Goal: Task Accomplishment & Management: Manage account settings

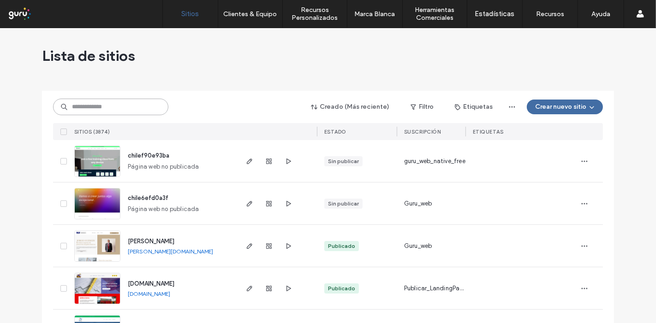
click at [133, 106] on input at bounding box center [110, 107] width 115 height 17
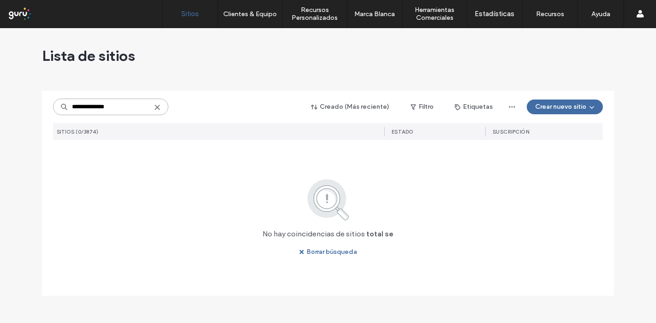
click at [133, 106] on input "**********" at bounding box center [110, 107] width 115 height 17
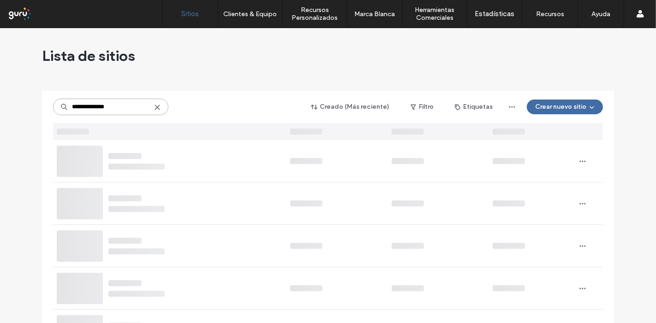
click at [133, 106] on input "**********" at bounding box center [110, 107] width 115 height 17
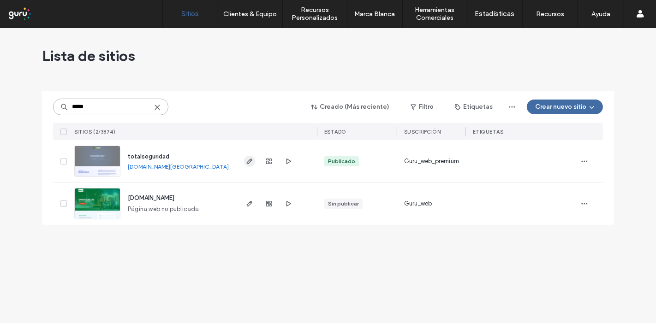
type input "*****"
click at [253, 165] on span "button" at bounding box center [249, 161] width 11 height 11
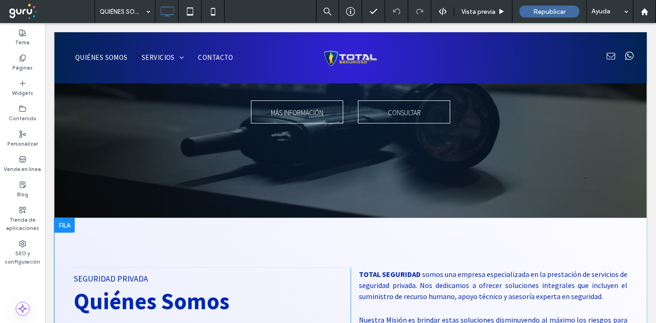
scroll to position [256, 0]
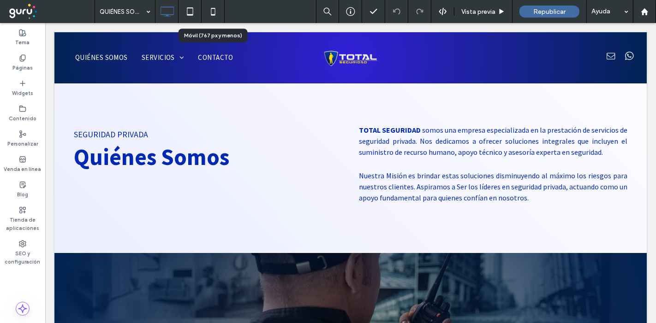
click at [213, 16] on icon at bounding box center [213, 11] width 18 height 18
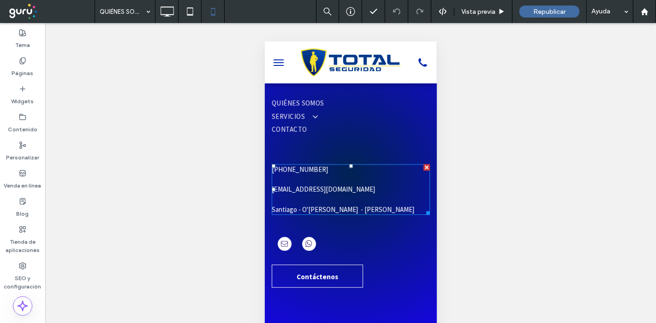
scroll to position [1683, 0]
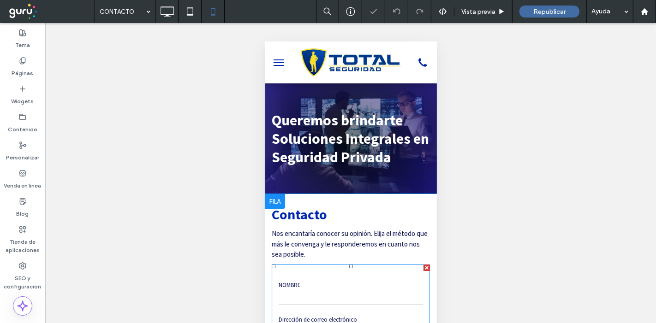
scroll to position [256, 0]
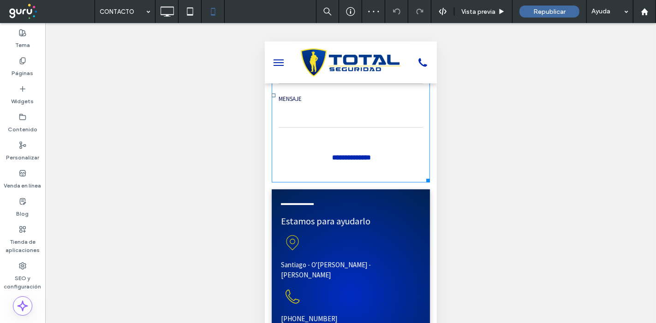
click at [328, 160] on input "**********" at bounding box center [351, 157] width 134 height 17
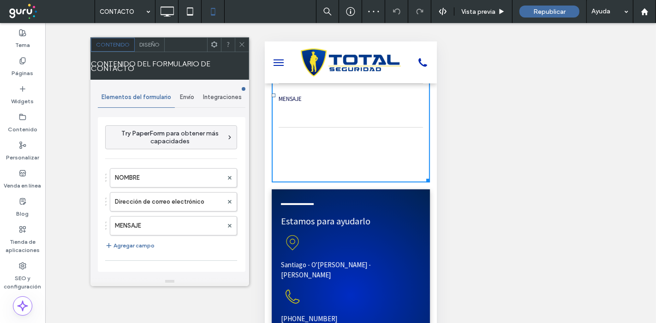
click at [141, 48] on div "Diseño" at bounding box center [150, 45] width 30 height 14
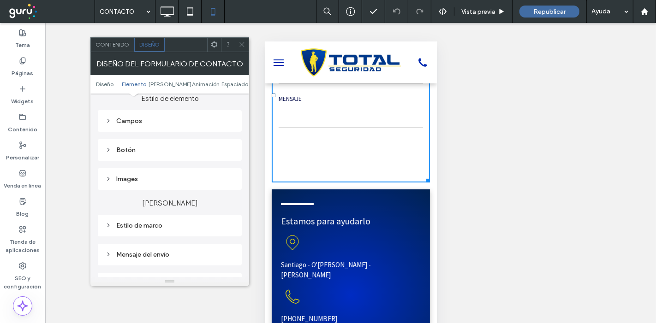
scroll to position [154, 0]
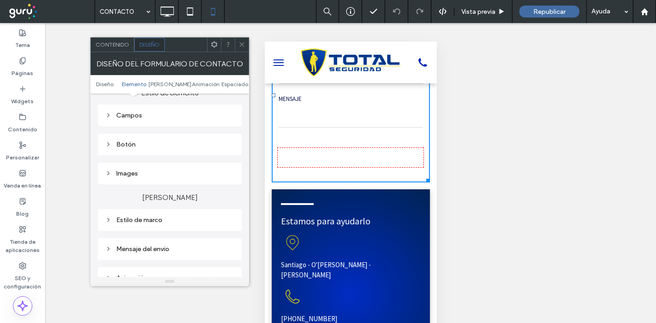
click at [149, 150] on div "Botón" at bounding box center [169, 144] width 129 height 12
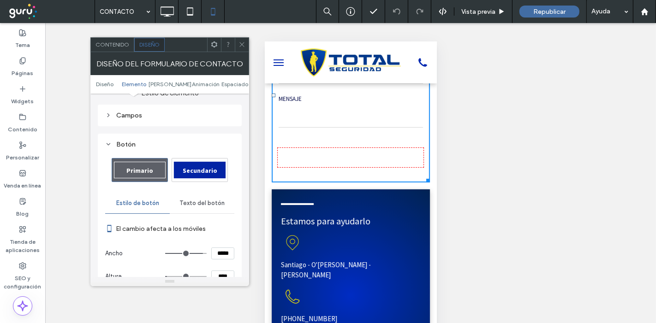
click at [201, 167] on span "Secundario" at bounding box center [200, 170] width 35 height 8
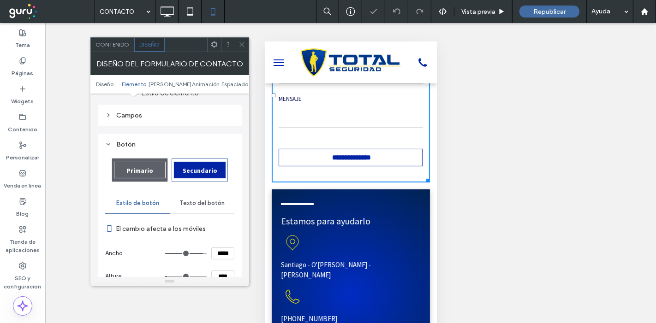
type input "*"
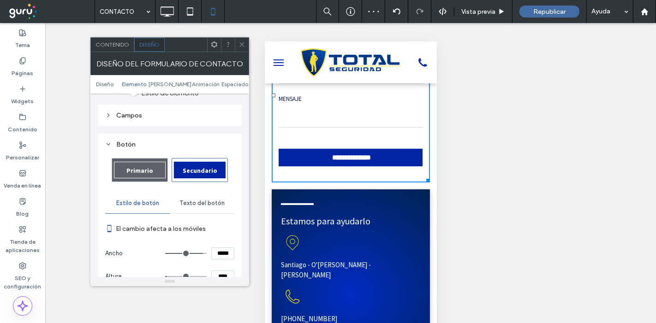
click at [240, 47] on icon at bounding box center [242, 44] width 7 height 7
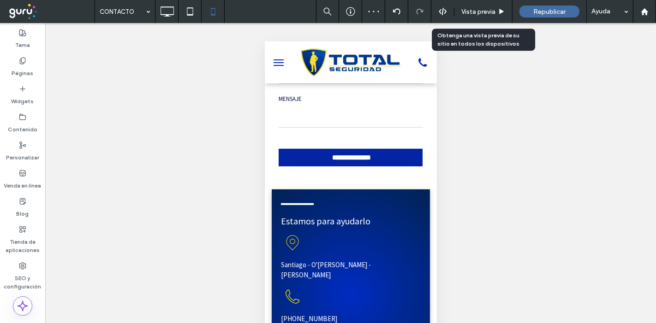
click at [476, 14] on span "Vista previa" at bounding box center [478, 12] width 34 height 8
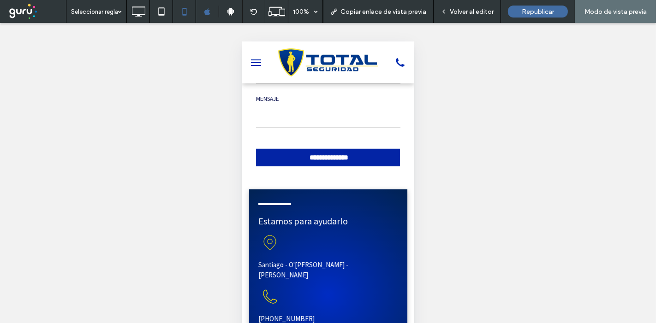
click at [285, 122] on textarea at bounding box center [328, 115] width 144 height 23
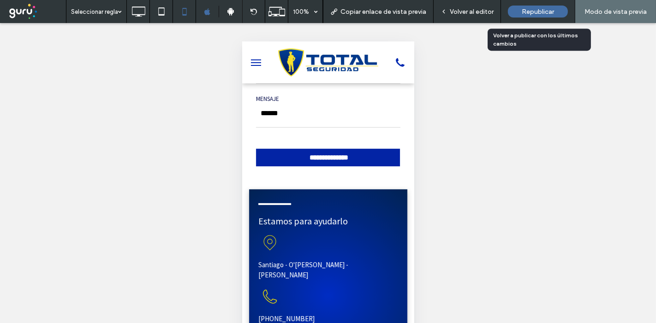
type textarea "******"
click at [540, 8] on span "Republicar" at bounding box center [538, 12] width 32 height 8
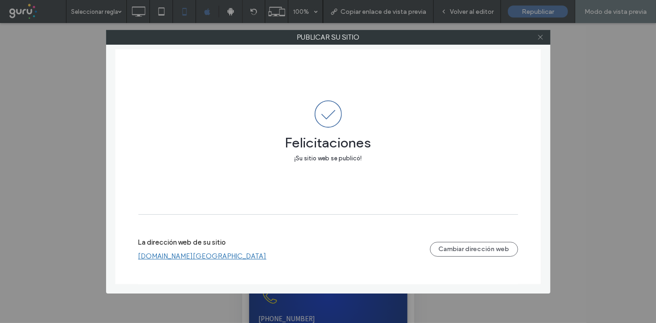
click at [541, 35] on icon at bounding box center [540, 37] width 7 height 7
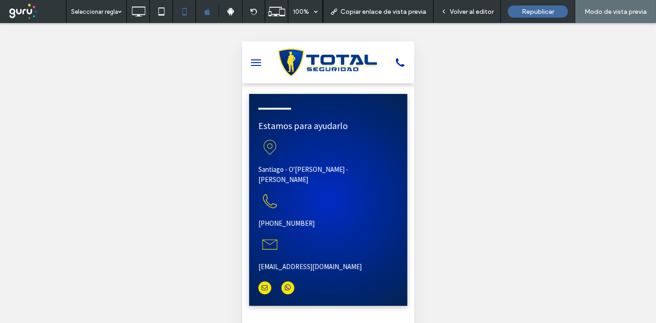
scroll to position [410, 0]
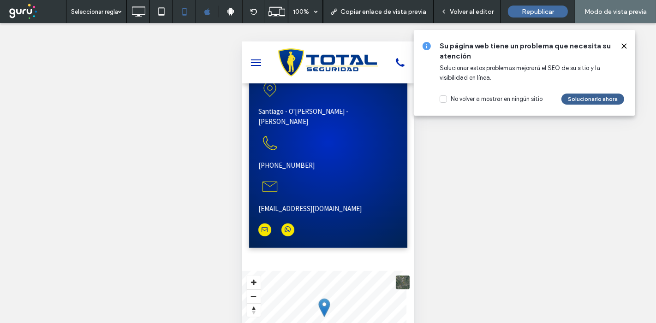
click at [575, 100] on button "Solucionarlo ahora" at bounding box center [593, 99] width 63 height 11
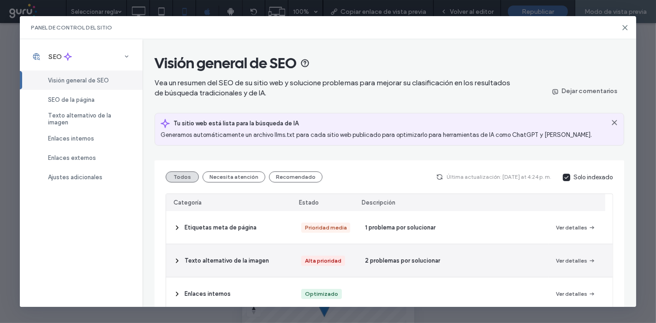
click at [245, 258] on span "Texto alternativo de la imagen" at bounding box center [227, 261] width 84 height 9
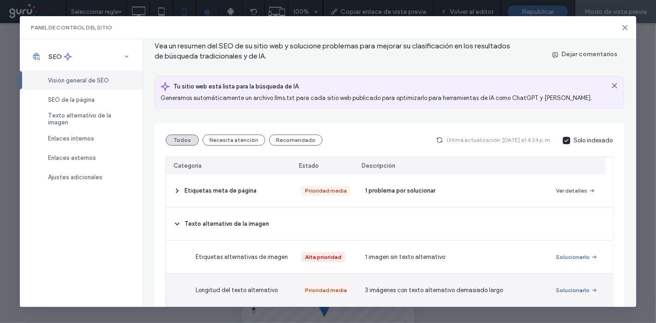
scroll to position [102, 0]
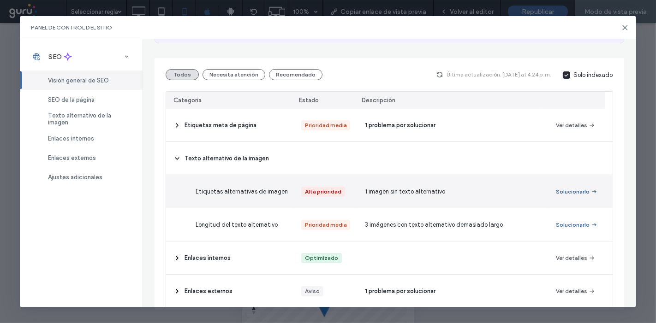
click at [567, 189] on button "Solucionarlo" at bounding box center [577, 191] width 42 height 11
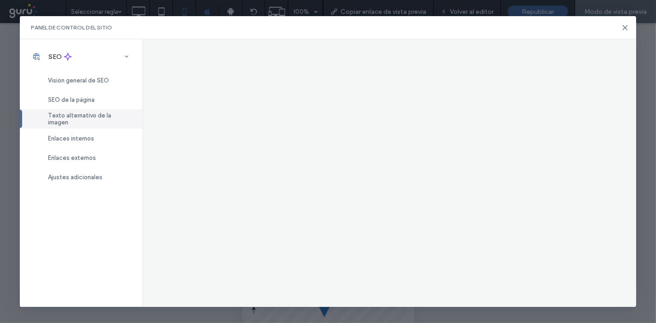
scroll to position [0, 0]
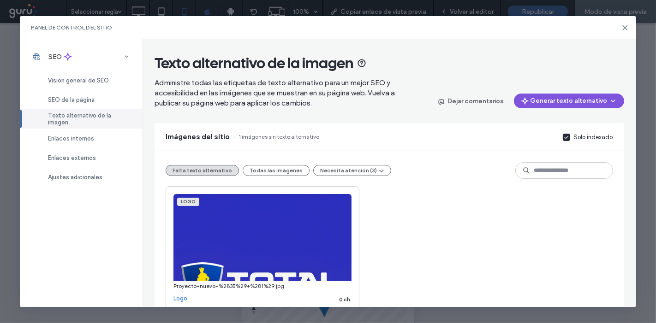
click at [544, 96] on button "Generar texto alternativo" at bounding box center [569, 101] width 110 height 15
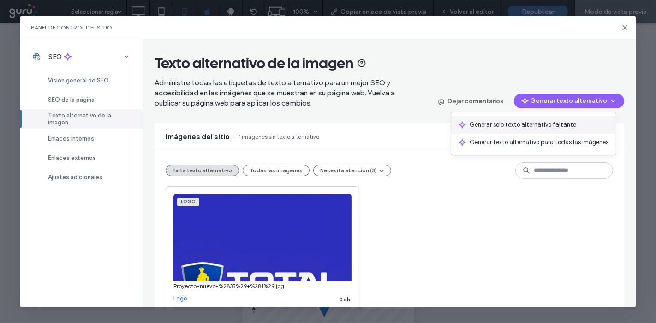
click at [538, 123] on span "Generar solo texto alternativo faltante" at bounding box center [523, 124] width 107 height 9
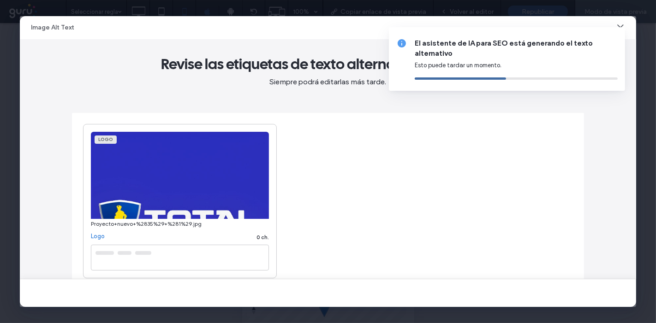
type textarea "**********"
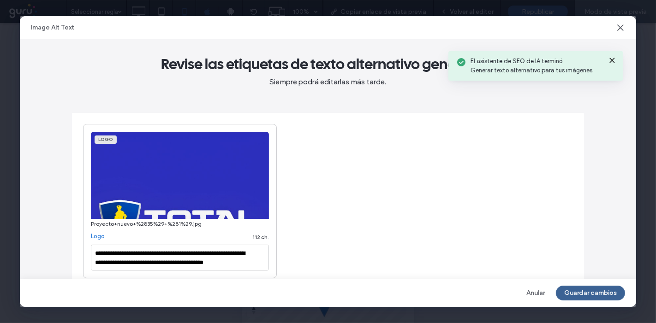
click at [587, 294] on button "Guardar cambios" at bounding box center [590, 293] width 69 height 15
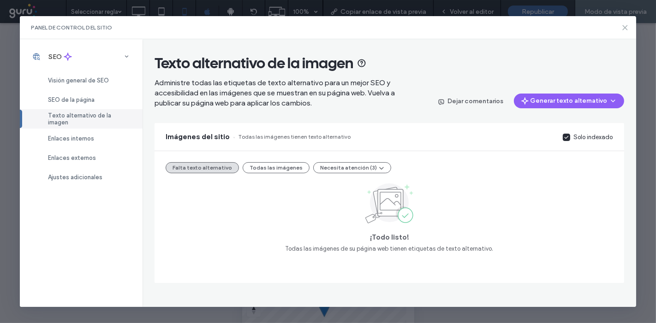
click at [625, 29] on icon at bounding box center [625, 27] width 7 height 7
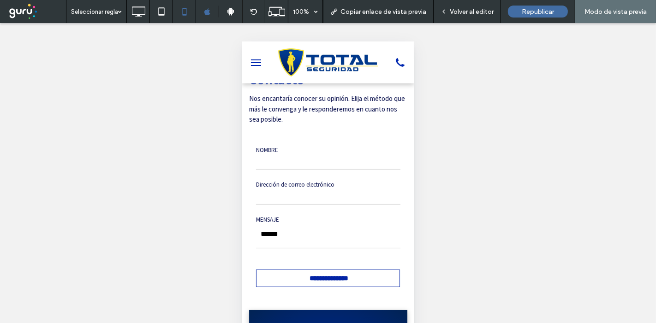
scroll to position [102, 0]
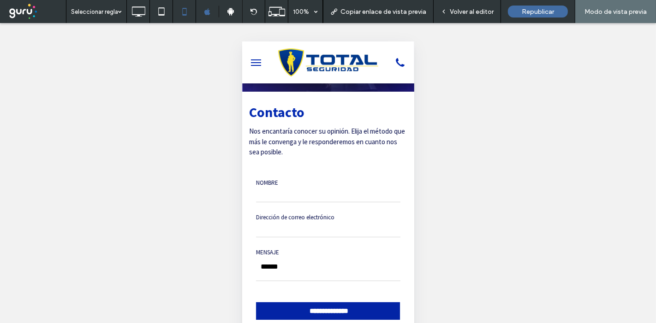
click at [323, 178] on label "NOMBRE" at bounding box center [328, 182] width 144 height 9
click at [296, 207] on form "**********" at bounding box center [328, 249] width 158 height 174
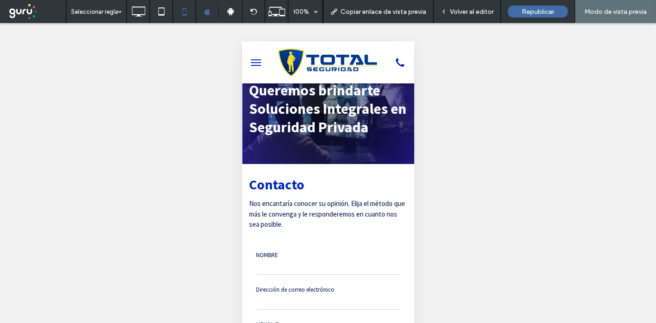
scroll to position [0, 0]
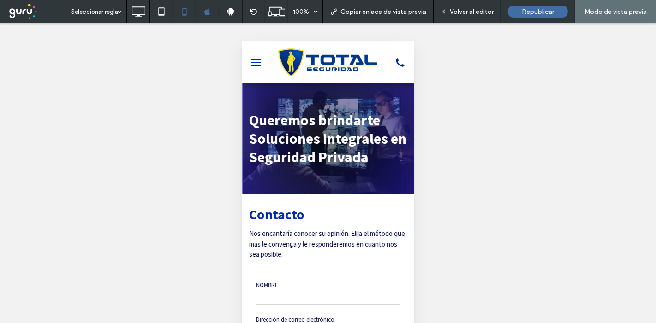
click at [458, 12] on span "Volver al editor" at bounding box center [472, 12] width 44 height 8
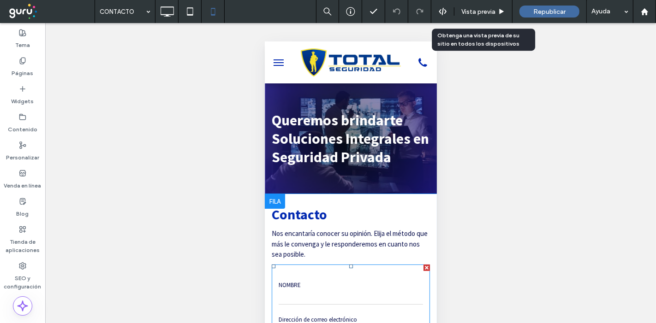
scroll to position [154, 0]
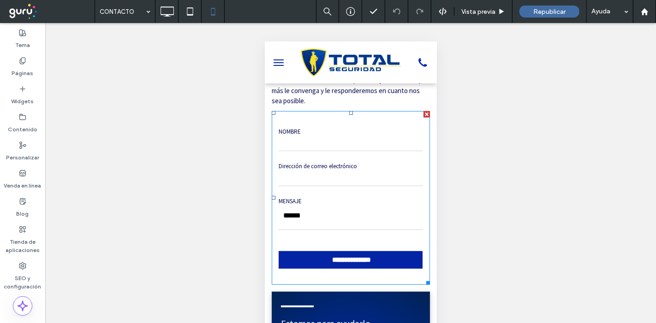
click at [317, 167] on label "Dirección de correo electrónico" at bounding box center [350, 166] width 144 height 9
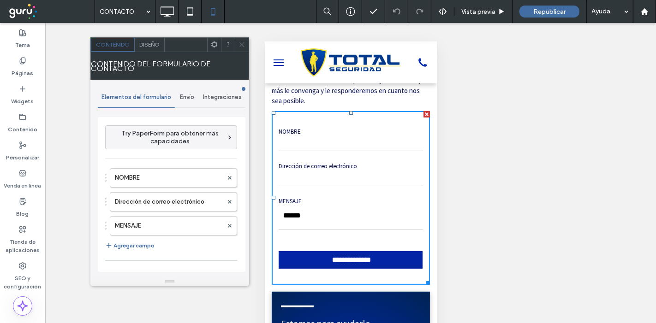
click at [192, 96] on span "Envío" at bounding box center [187, 97] width 14 height 7
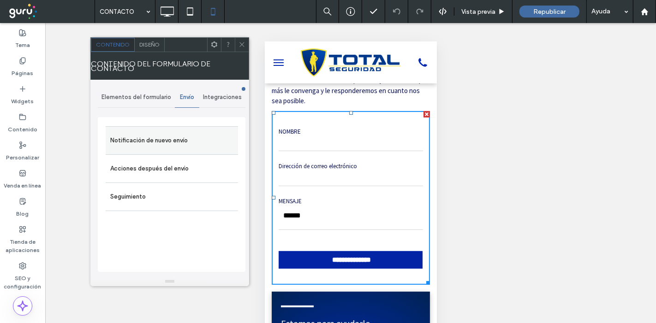
click at [171, 134] on label "Notificación de nuevo envío" at bounding box center [171, 141] width 123 height 18
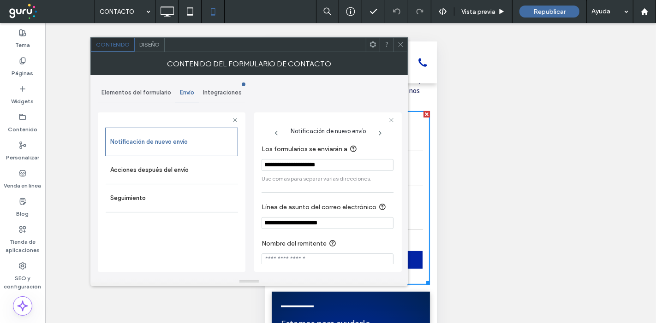
click at [402, 50] on span at bounding box center [400, 45] width 7 height 14
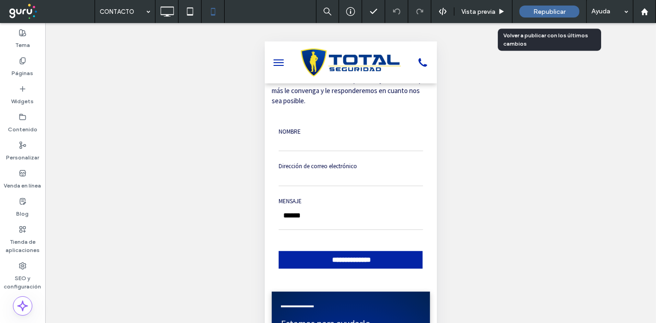
click at [565, 7] on div "Republicar" at bounding box center [550, 12] width 60 height 12
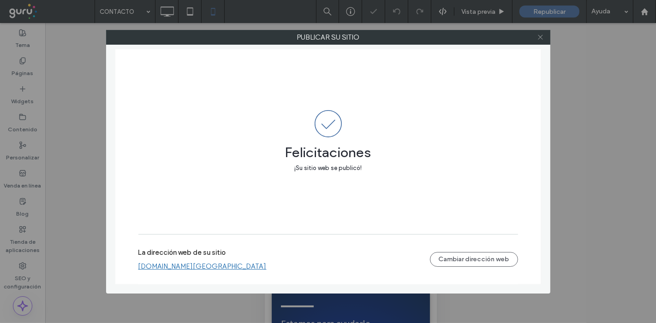
click at [539, 40] on icon at bounding box center [540, 37] width 7 height 7
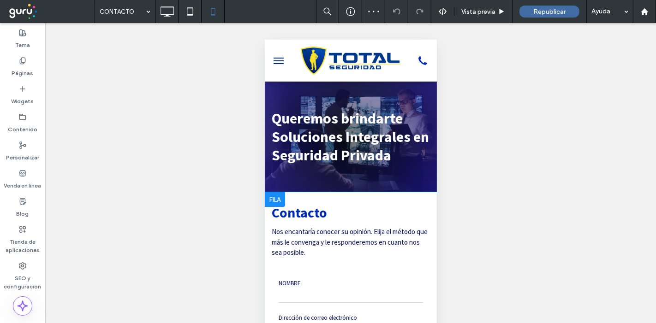
scroll to position [0, 0]
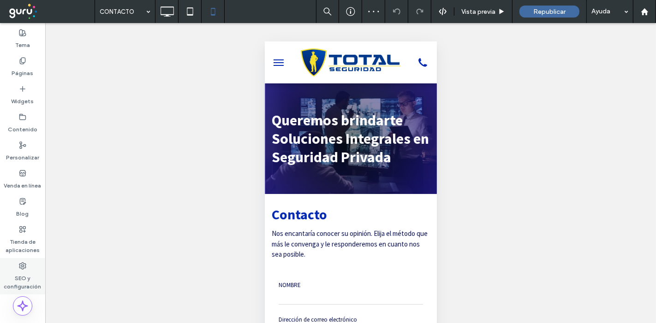
click at [25, 287] on label "SEO y configuración" at bounding box center [22, 280] width 45 height 21
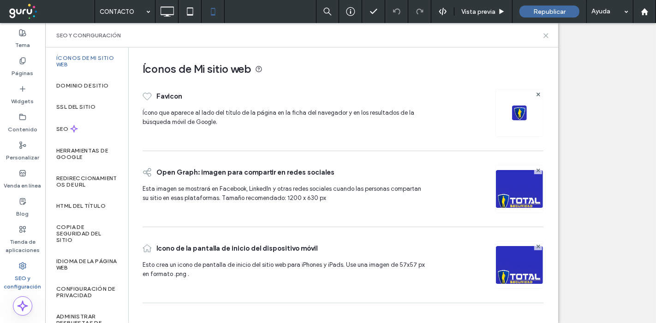
click at [546, 36] on use at bounding box center [546, 36] width 4 height 4
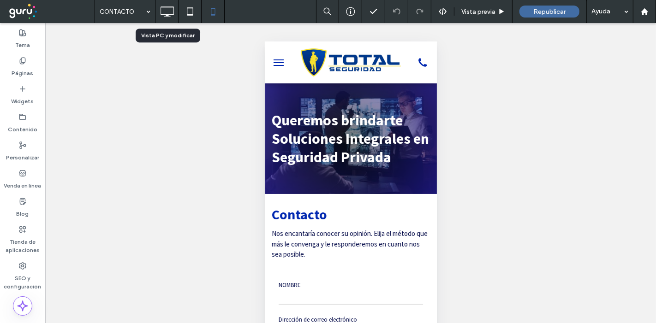
click at [163, 18] on icon at bounding box center [167, 11] width 18 height 18
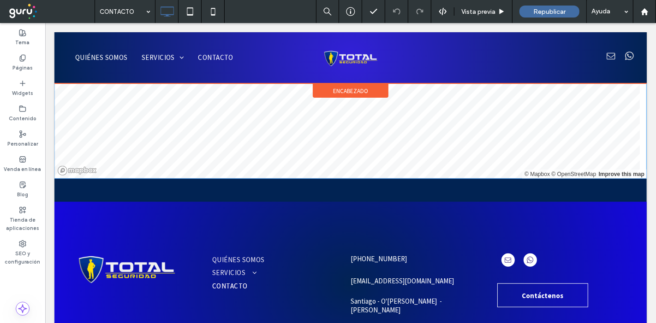
scroll to position [584, 0]
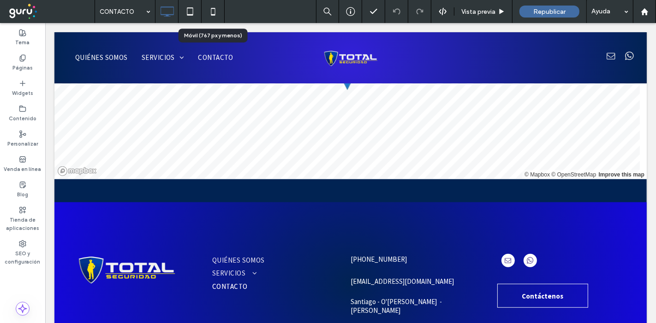
click at [220, 10] on icon at bounding box center [213, 11] width 18 height 18
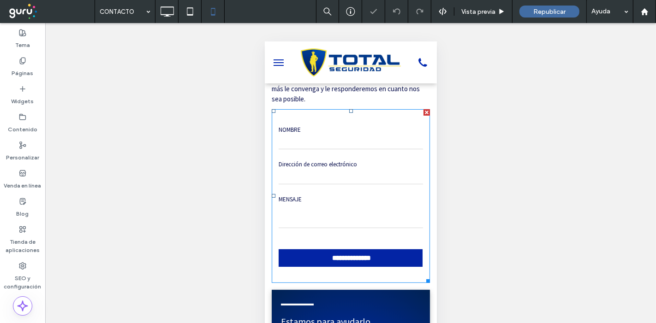
scroll to position [154, 0]
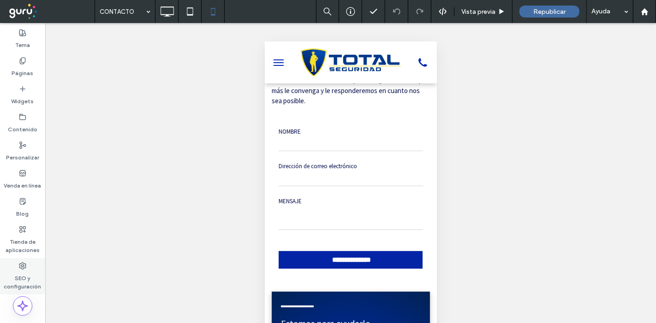
click at [21, 267] on icon at bounding box center [22, 266] width 7 height 7
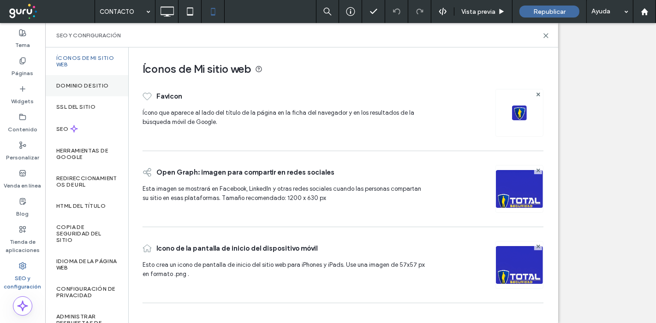
click at [84, 81] on div "Dominio de sitio" at bounding box center [86, 85] width 83 height 21
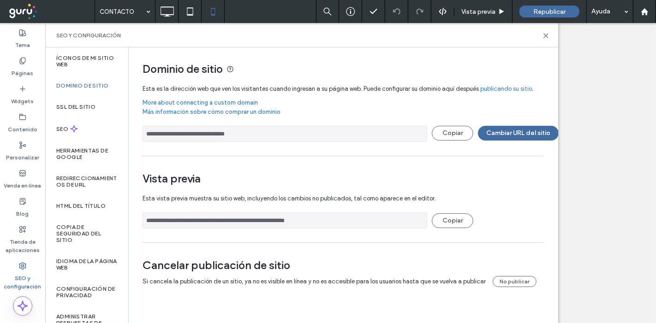
click at [180, 135] on input "**********" at bounding box center [285, 134] width 285 height 16
click at [549, 34] on icon at bounding box center [546, 35] width 7 height 7
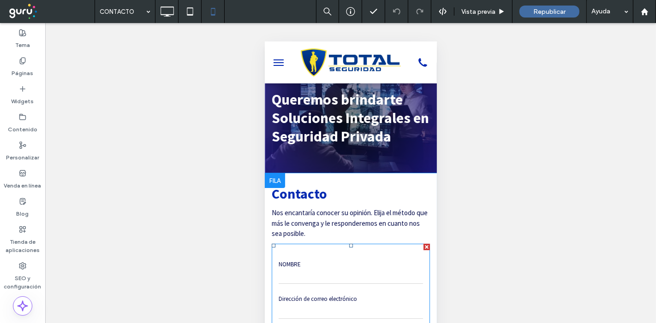
scroll to position [0, 0]
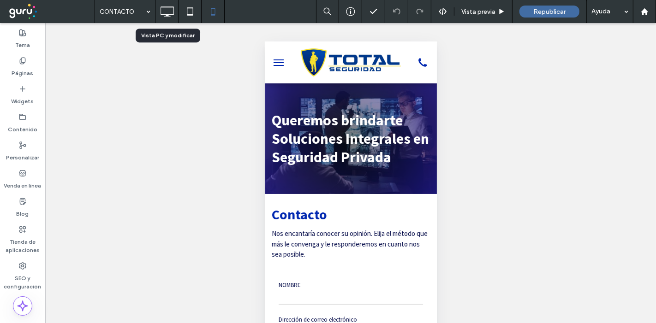
drag, startPoint x: 171, startPoint y: 13, endPoint x: 197, endPoint y: 23, distance: 27.2
click at [171, 13] on icon at bounding box center [167, 11] width 18 height 18
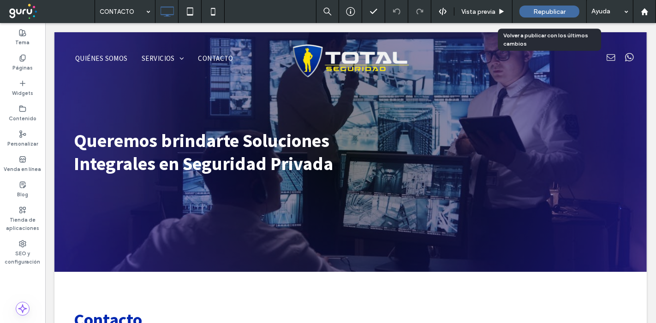
click at [545, 11] on span "Republicar" at bounding box center [549, 12] width 32 height 8
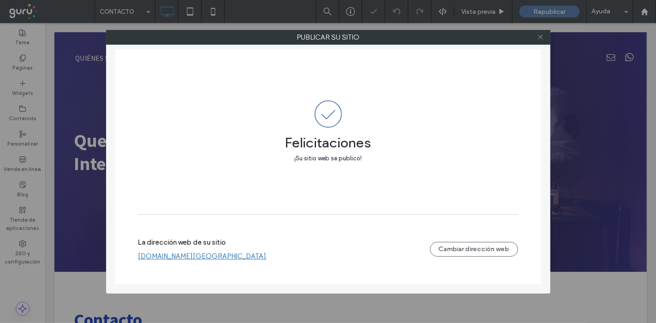
click at [539, 39] on icon at bounding box center [540, 37] width 7 height 7
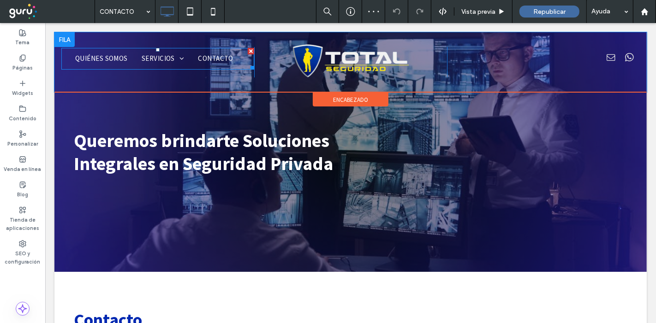
click at [105, 59] on span "QUIÉNES SOMOS" at bounding box center [101, 59] width 53 height 11
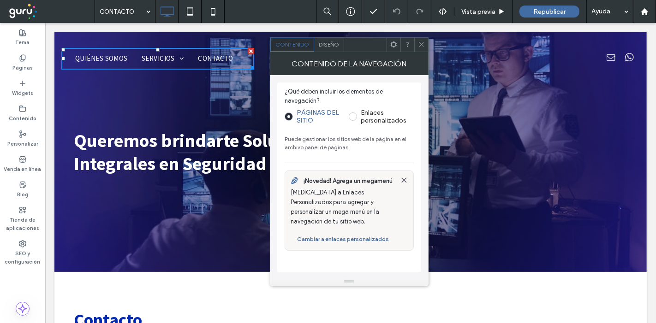
click at [316, 147] on link "panel de páginas" at bounding box center [327, 147] width 44 height 7
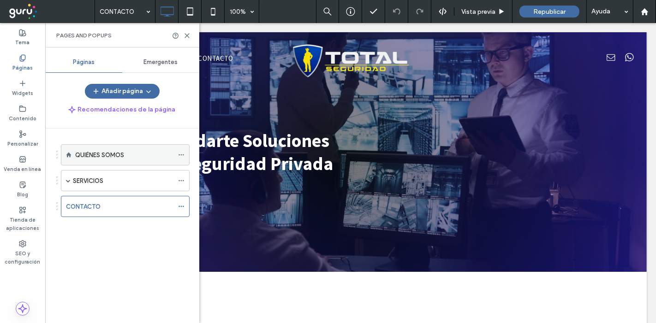
click at [182, 156] on icon at bounding box center [181, 155] width 6 height 6
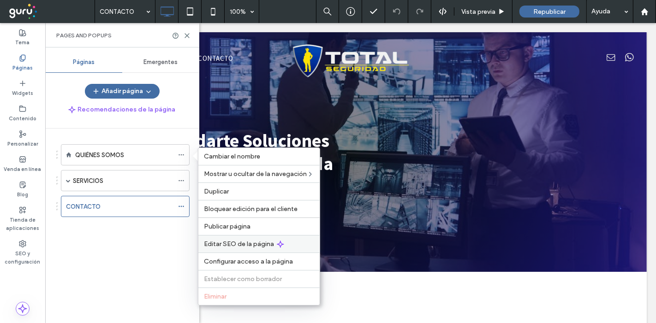
click at [220, 244] on span "Editar SEO de la página" at bounding box center [239, 244] width 70 height 8
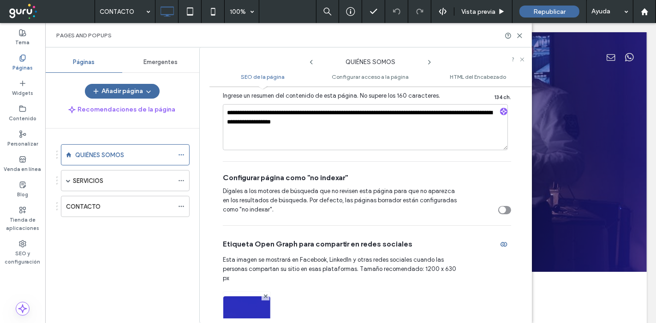
scroll to position [256, 0]
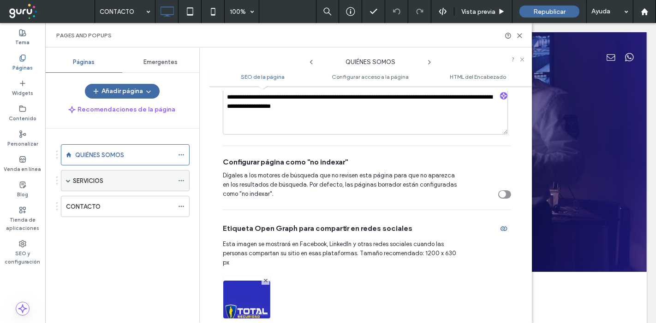
click at [181, 181] on icon at bounding box center [181, 181] width 6 height 6
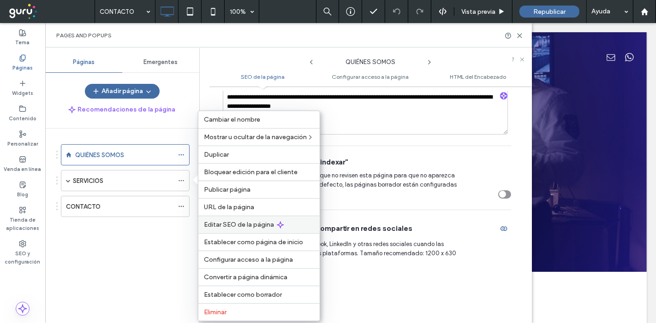
click at [215, 228] on div "Editar SEO de la página" at bounding box center [258, 225] width 121 height 18
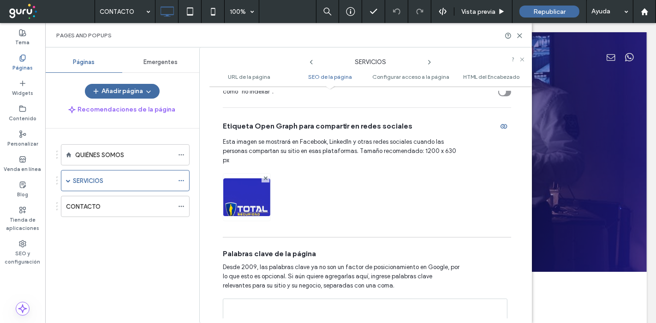
scroll to position [564, 0]
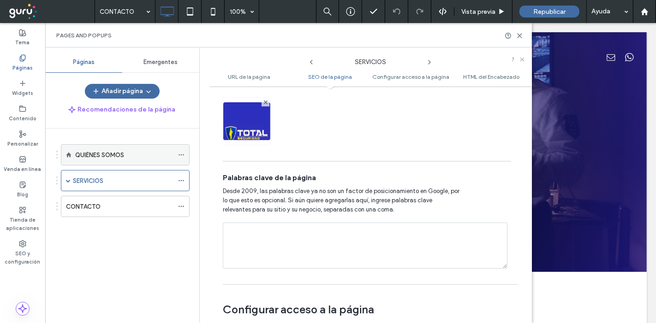
click at [180, 155] on icon at bounding box center [181, 155] width 6 height 6
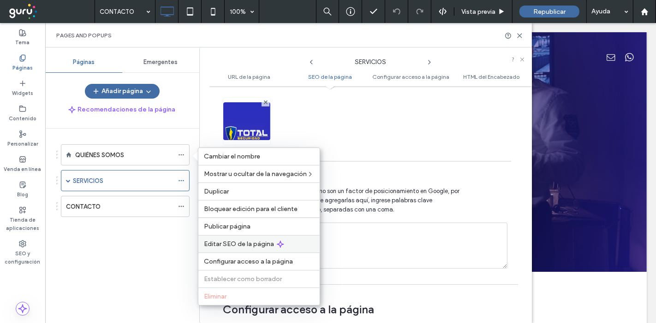
click at [233, 244] on span "Editar SEO de la página" at bounding box center [239, 244] width 70 height 8
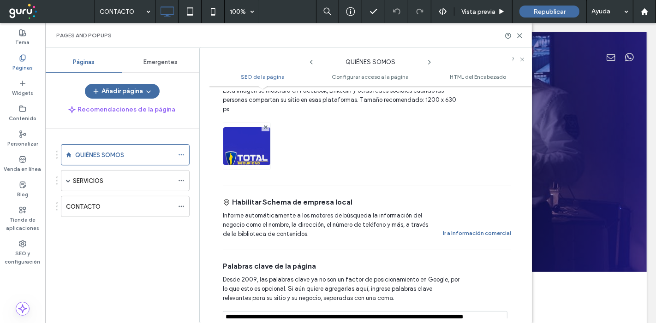
scroll to position [461, 0]
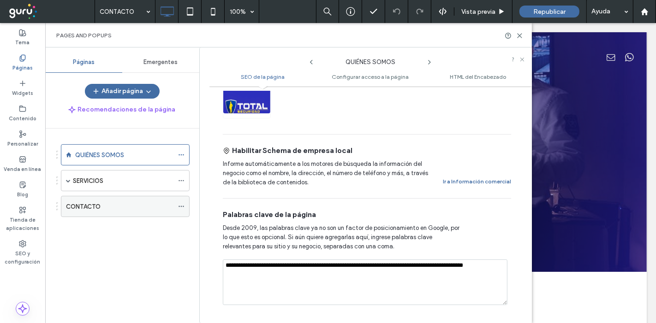
click at [180, 205] on icon at bounding box center [181, 207] width 6 height 6
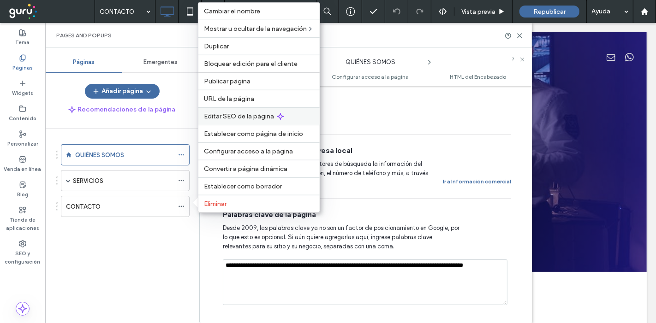
click at [235, 114] on span "Editar SEO de la página" at bounding box center [239, 117] width 70 height 8
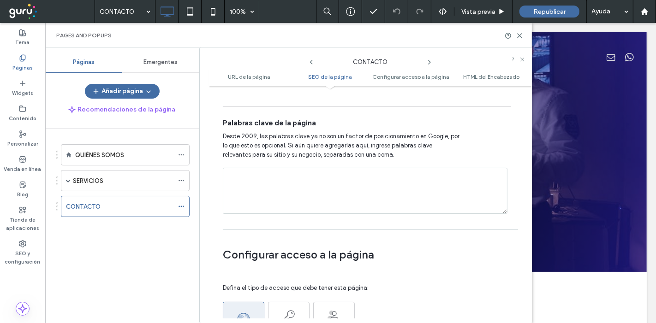
scroll to position [666, 0]
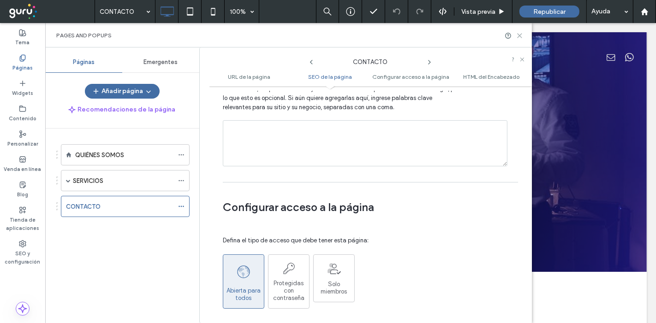
click at [521, 38] on icon at bounding box center [519, 35] width 7 height 7
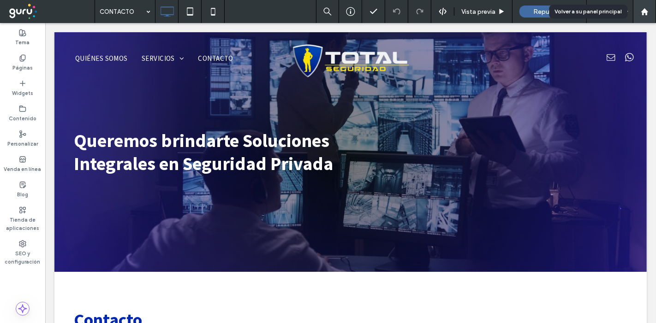
click at [648, 9] on icon at bounding box center [645, 12] width 8 height 8
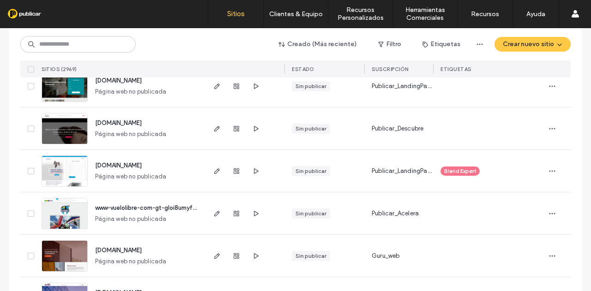
scroll to position [3066, 0]
